Goal: Navigation & Orientation: Find specific page/section

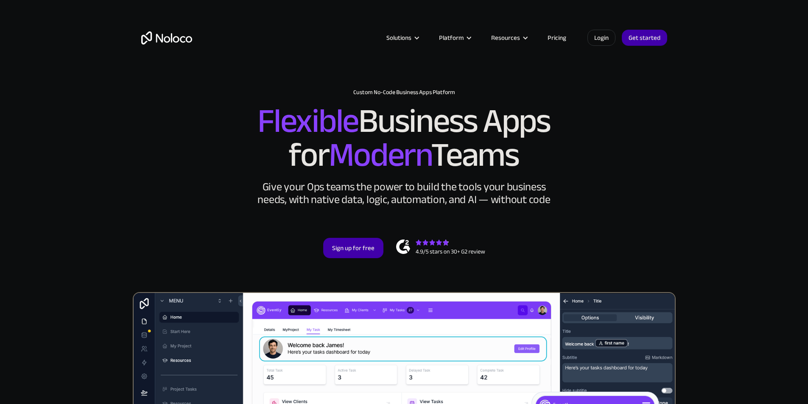
click at [601, 39] on link "Login" at bounding box center [601, 38] width 28 height 16
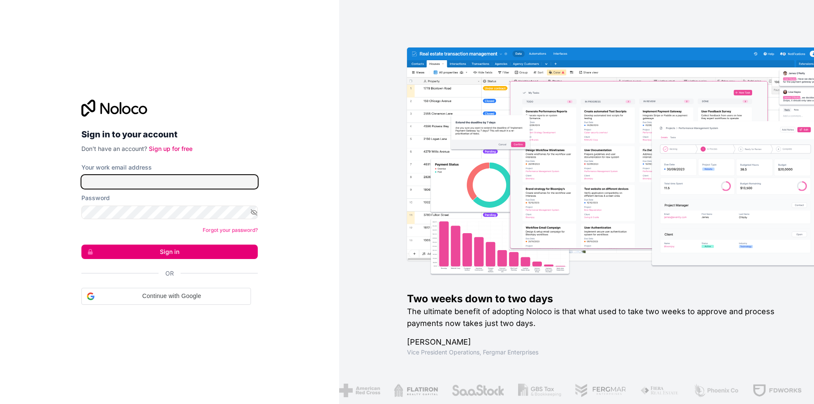
type input "abow@sods.sk.ca"
click at [153, 182] on input "abow@sods.sk.ca" at bounding box center [169, 182] width 176 height 14
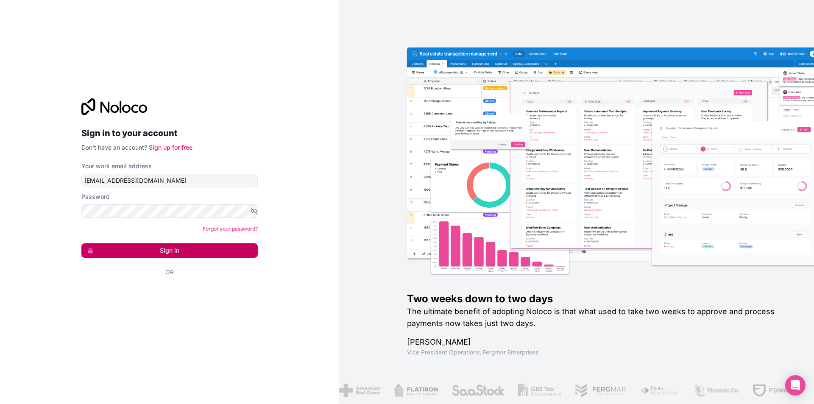
click at [192, 249] on button "Sign in" at bounding box center [169, 250] width 176 height 14
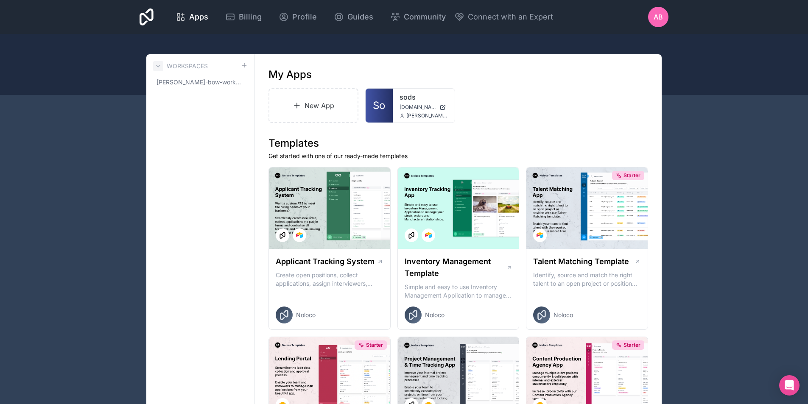
click at [162, 69] on button at bounding box center [158, 66] width 10 height 10
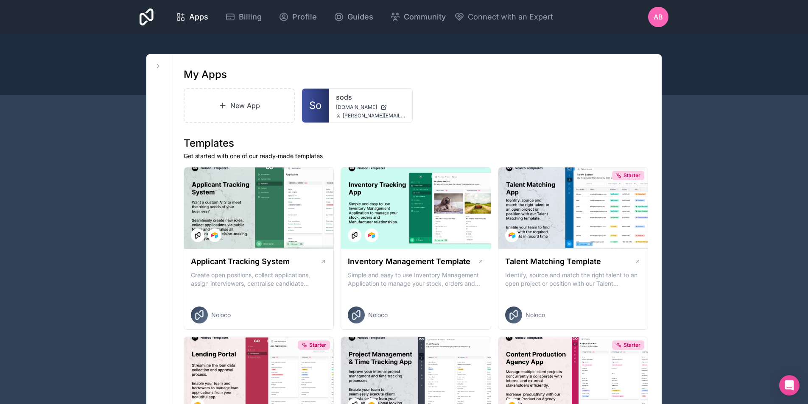
click at [676, 80] on div at bounding box center [404, 64] width 808 height 61
click at [311, 19] on span "Profile" at bounding box center [304, 17] width 25 height 12
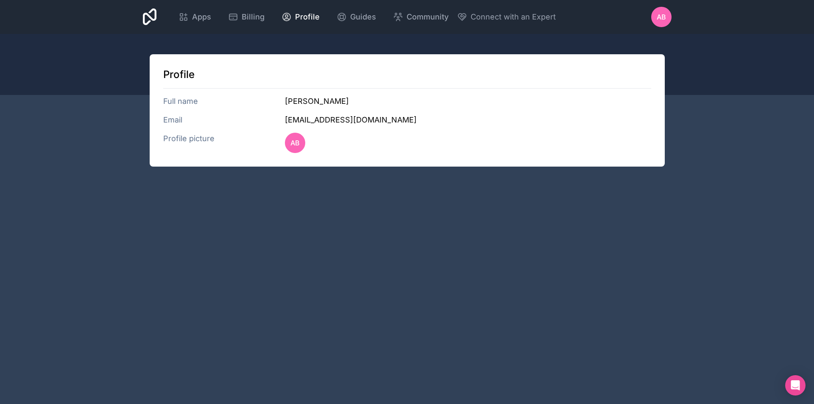
click at [232, 45] on div at bounding box center [407, 64] width 814 height 61
click at [547, 30] on div "Apps Billing Profile Guides Community Connect with an Expert AB Billing Profile…" at bounding box center [407, 17] width 542 height 34
click at [659, 19] on span "AB" at bounding box center [661, 17] width 9 height 10
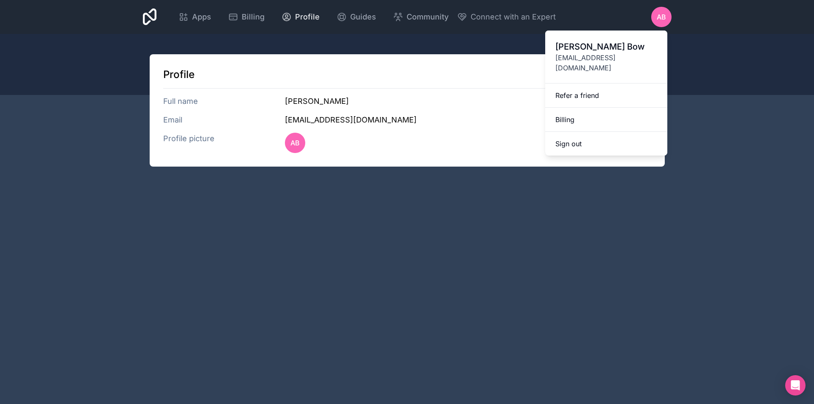
click at [320, 14] on link "Profile" at bounding box center [301, 17] width 52 height 19
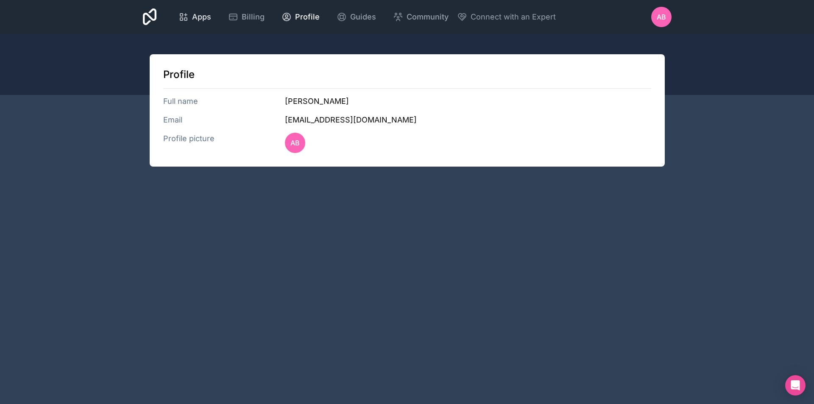
click at [213, 13] on link "Apps" at bounding box center [195, 17] width 46 height 19
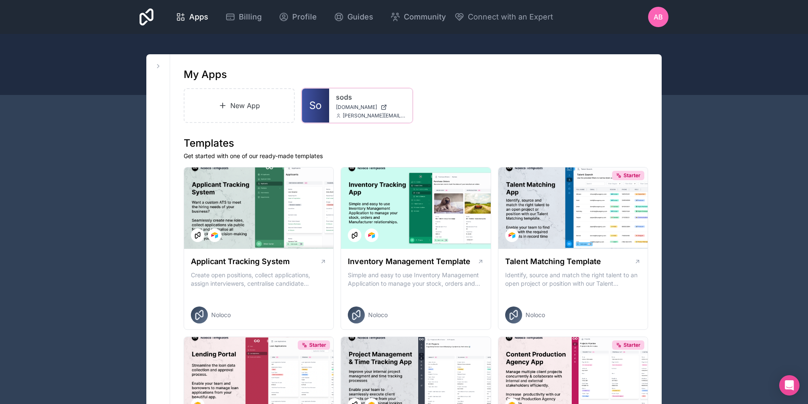
click at [360, 107] on span "sods.noloco.co" at bounding box center [356, 107] width 41 height 7
